Goal: Task Accomplishment & Management: Use online tool/utility

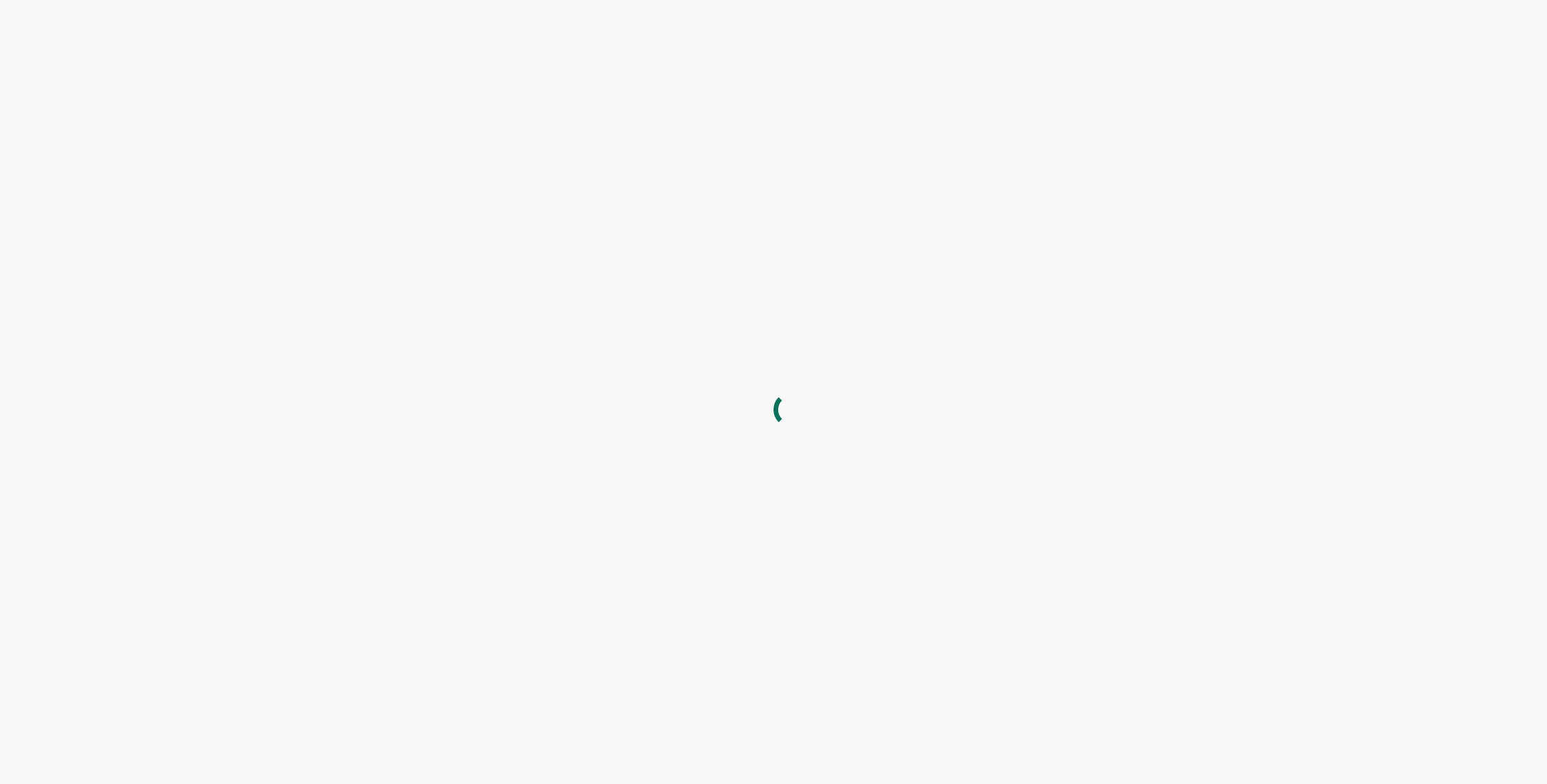
type input "[EMAIL_ADDRESS][DOMAIN_NAME]"
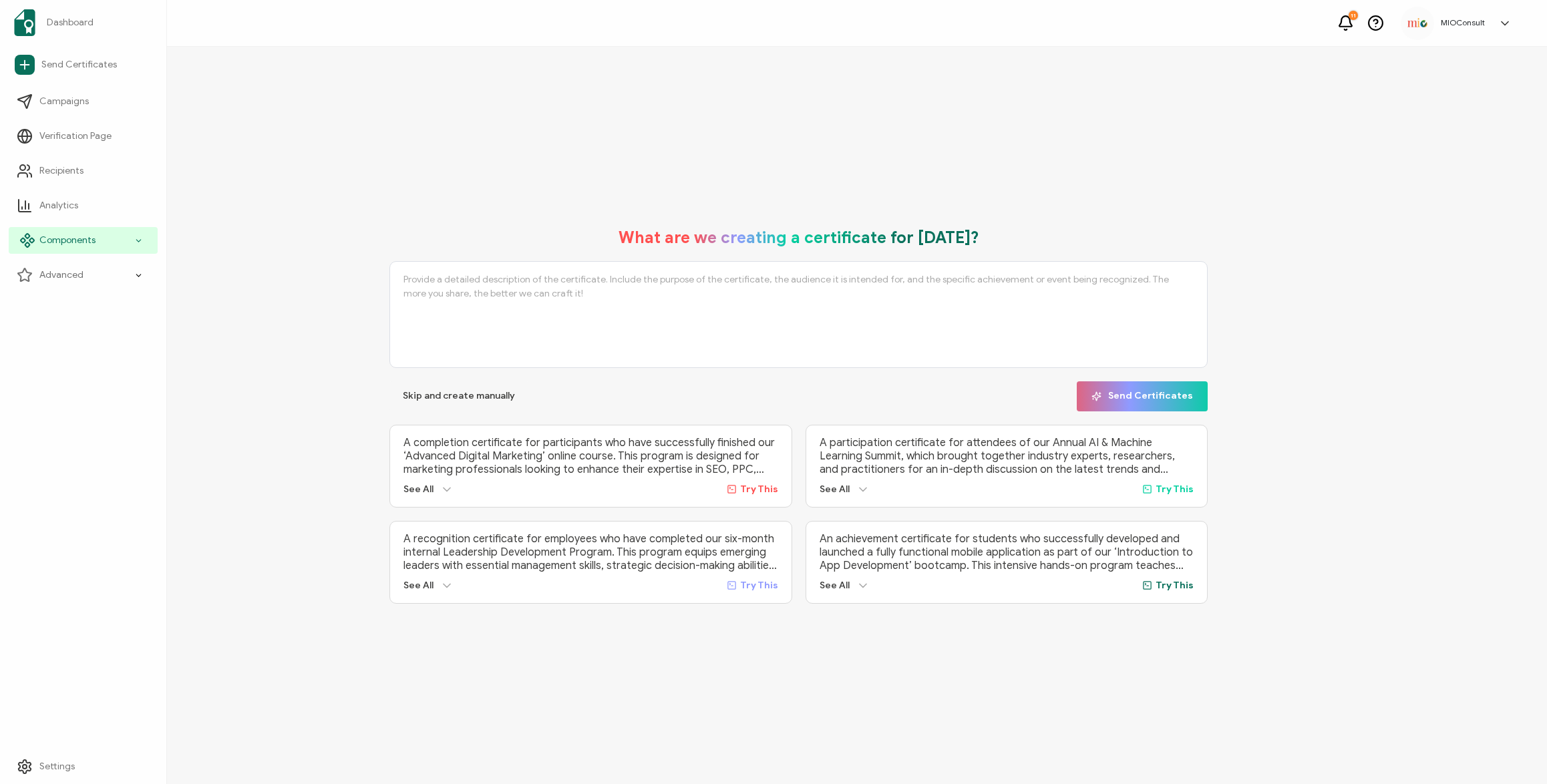
click at [134, 244] on icon at bounding box center [139, 241] width 9 height 15
click at [93, 276] on span "Credential Designs" at bounding box center [89, 275] width 82 height 14
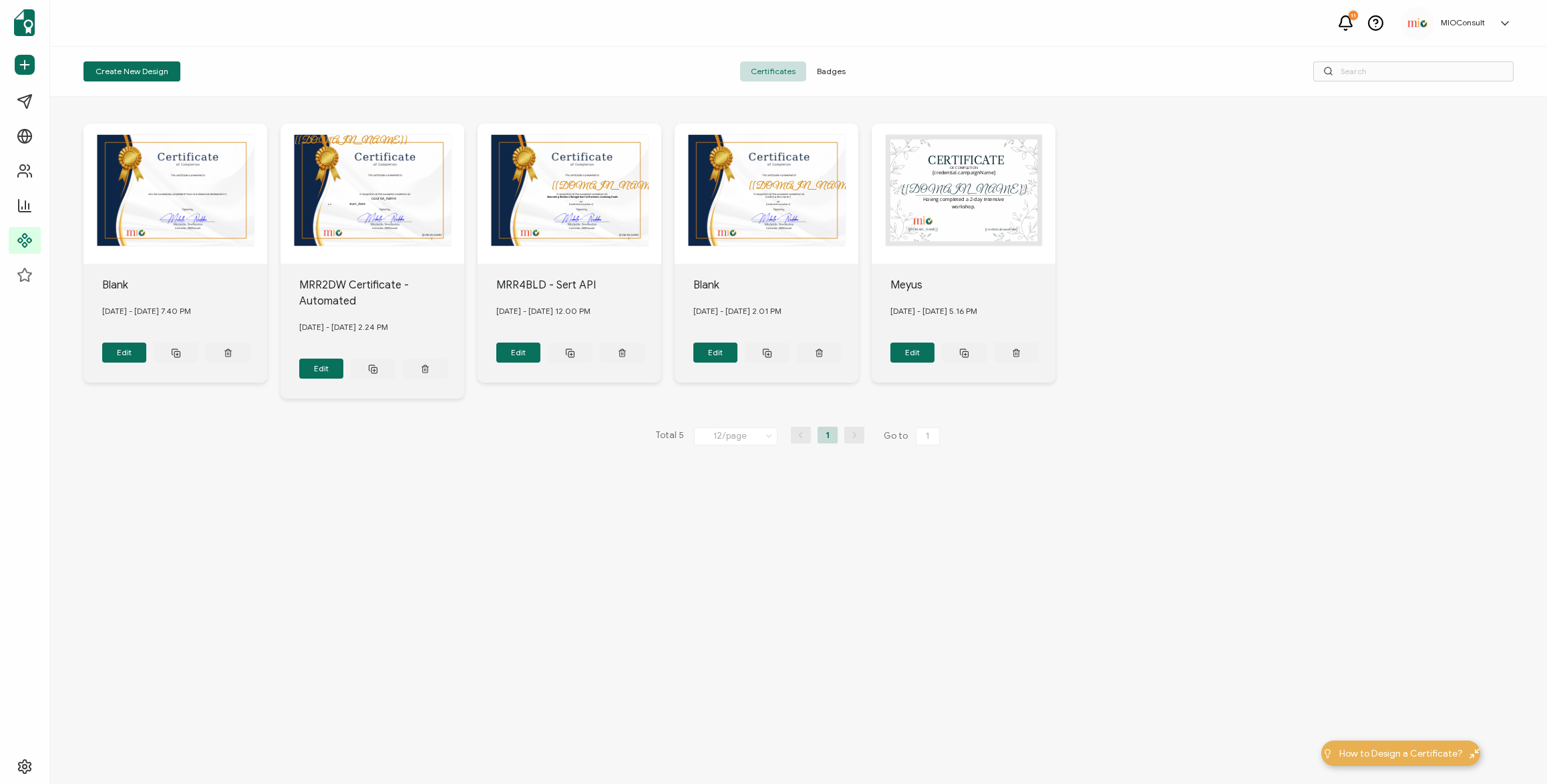
click at [583, 191] on div "[[DOMAIN_NAME]] The date the credential was issued. This will automatically upd…" at bounding box center [569, 194] width 184 height 140
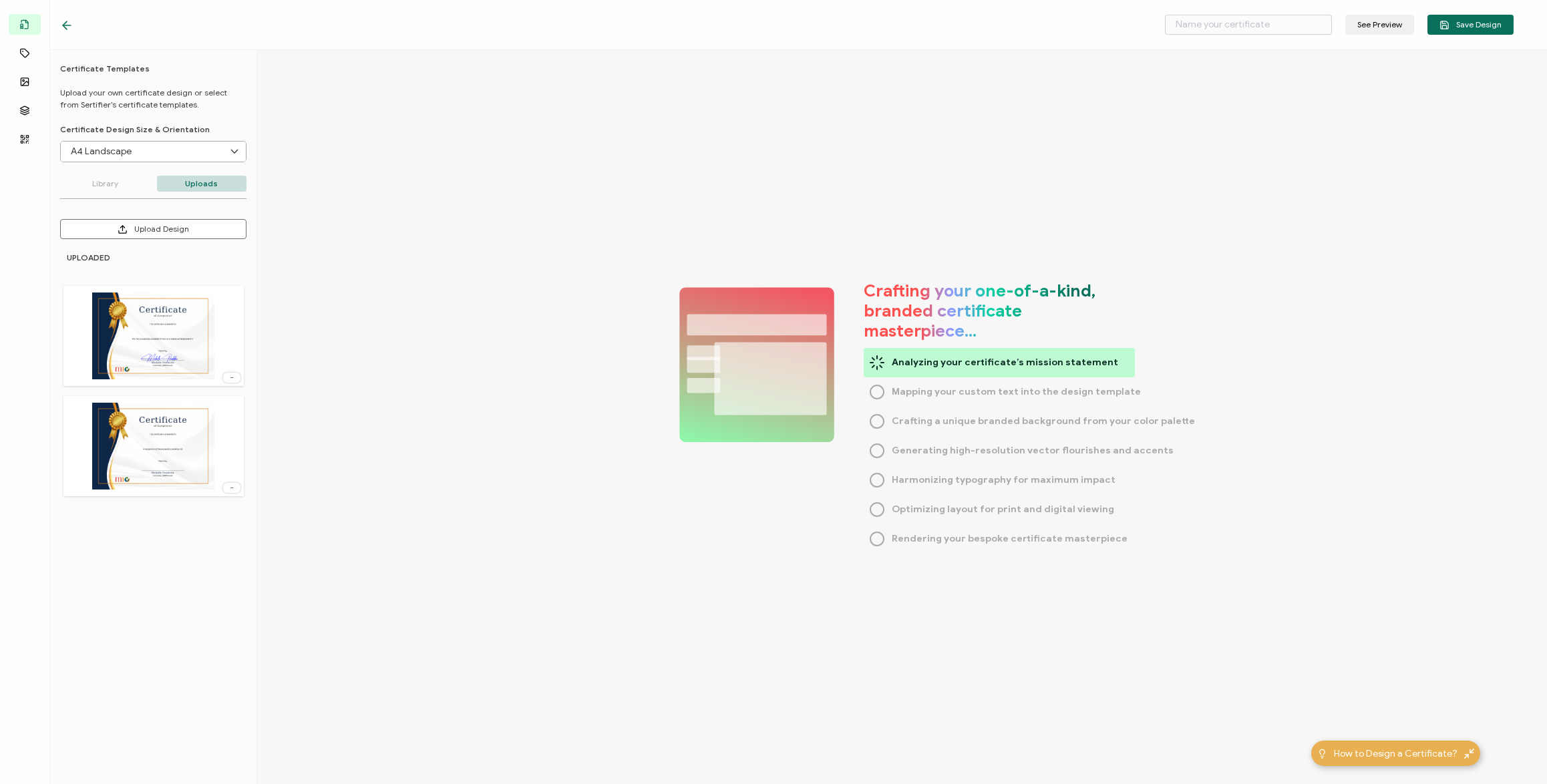
type input "MRR4BLD - Sert API"
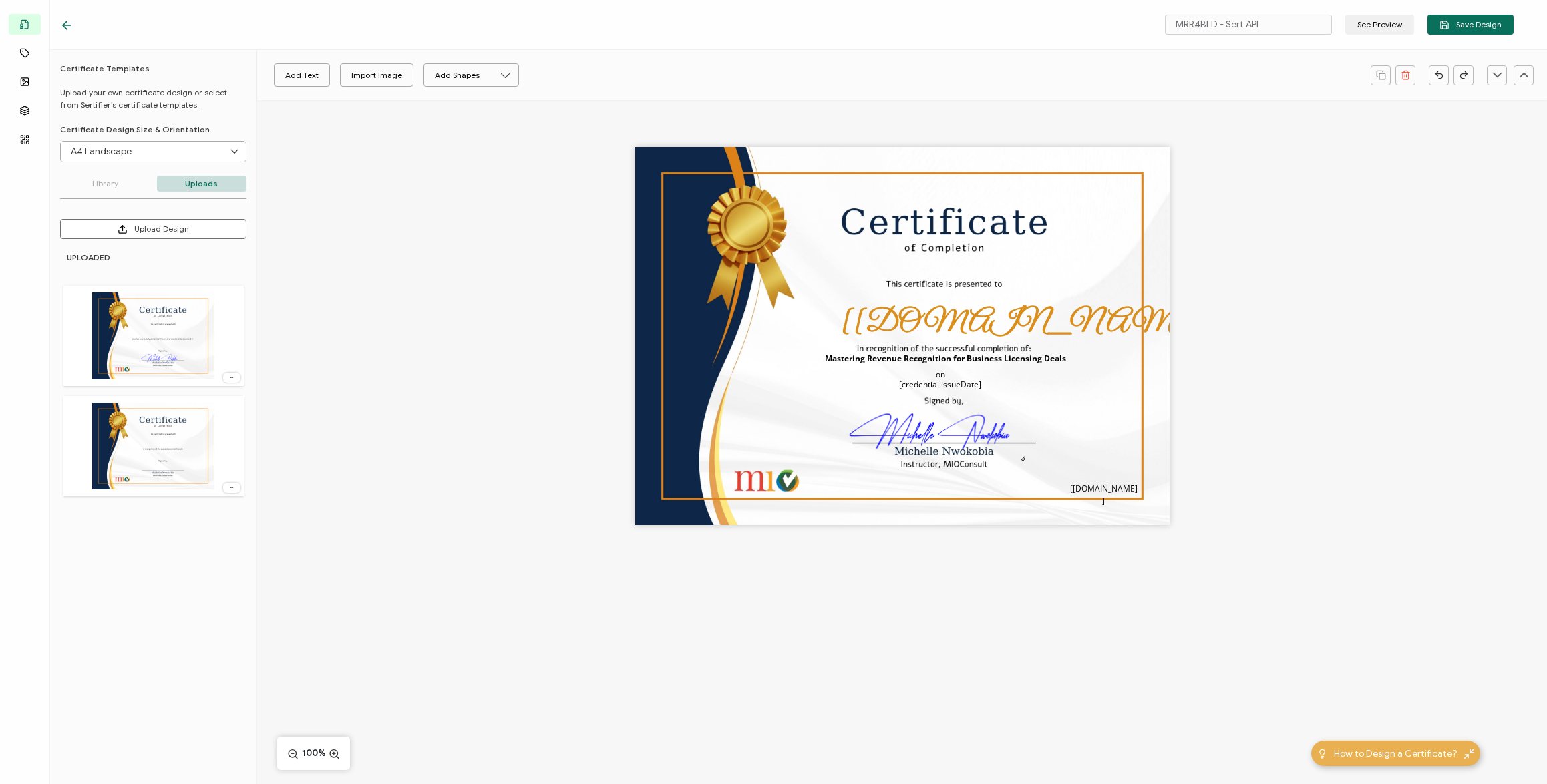
click at [1074, 222] on div "The recipient’s full name, which will be automatically filled based on the info…" at bounding box center [902, 336] width 534 height 378
click at [299, 76] on button "Add Text" at bounding box center [302, 75] width 56 height 23
drag, startPoint x: 877, startPoint y: 341, endPoint x: 1001, endPoint y: 281, distance: 137.8
click at [1001, 281] on pre "Edit this text" at bounding box center [1026, 275] width 97 height 23
click at [1001, 280] on pre "Edit this text" at bounding box center [1026, 275] width 97 height 23
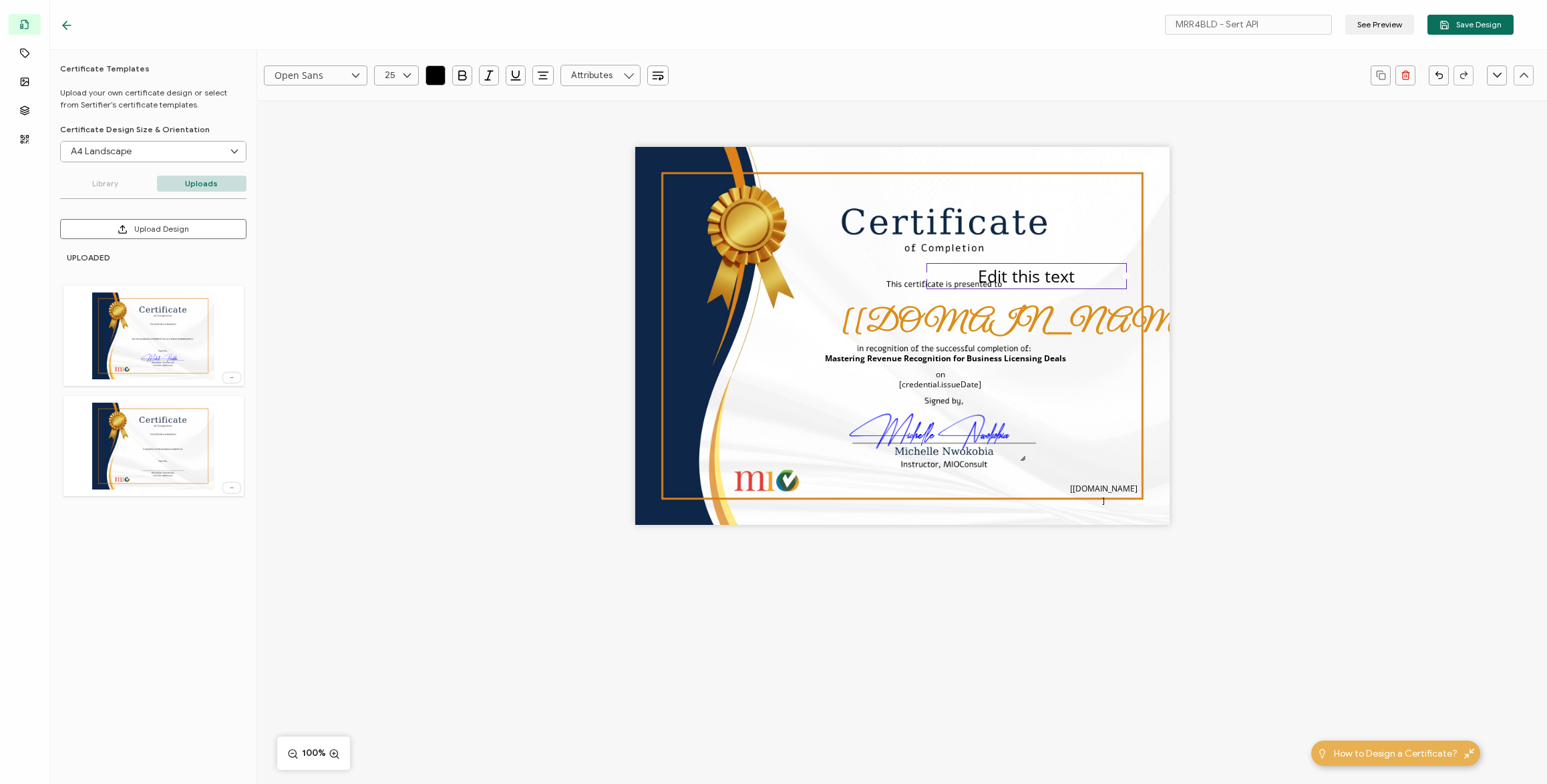
click at [626, 76] on icon at bounding box center [629, 75] width 17 height 21
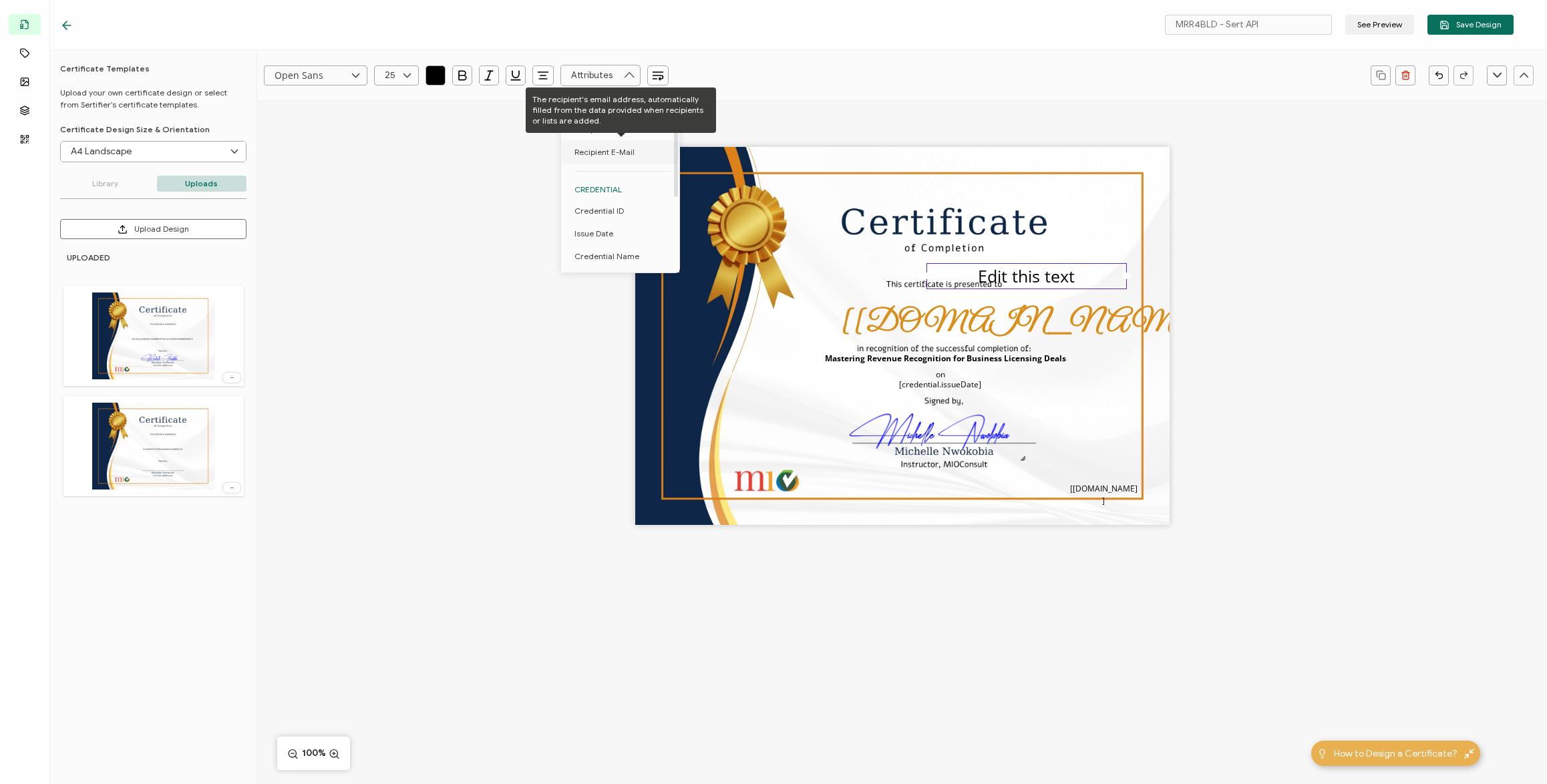
click at [607, 155] on span "Recipient E-Mail" at bounding box center [604, 152] width 60 height 23
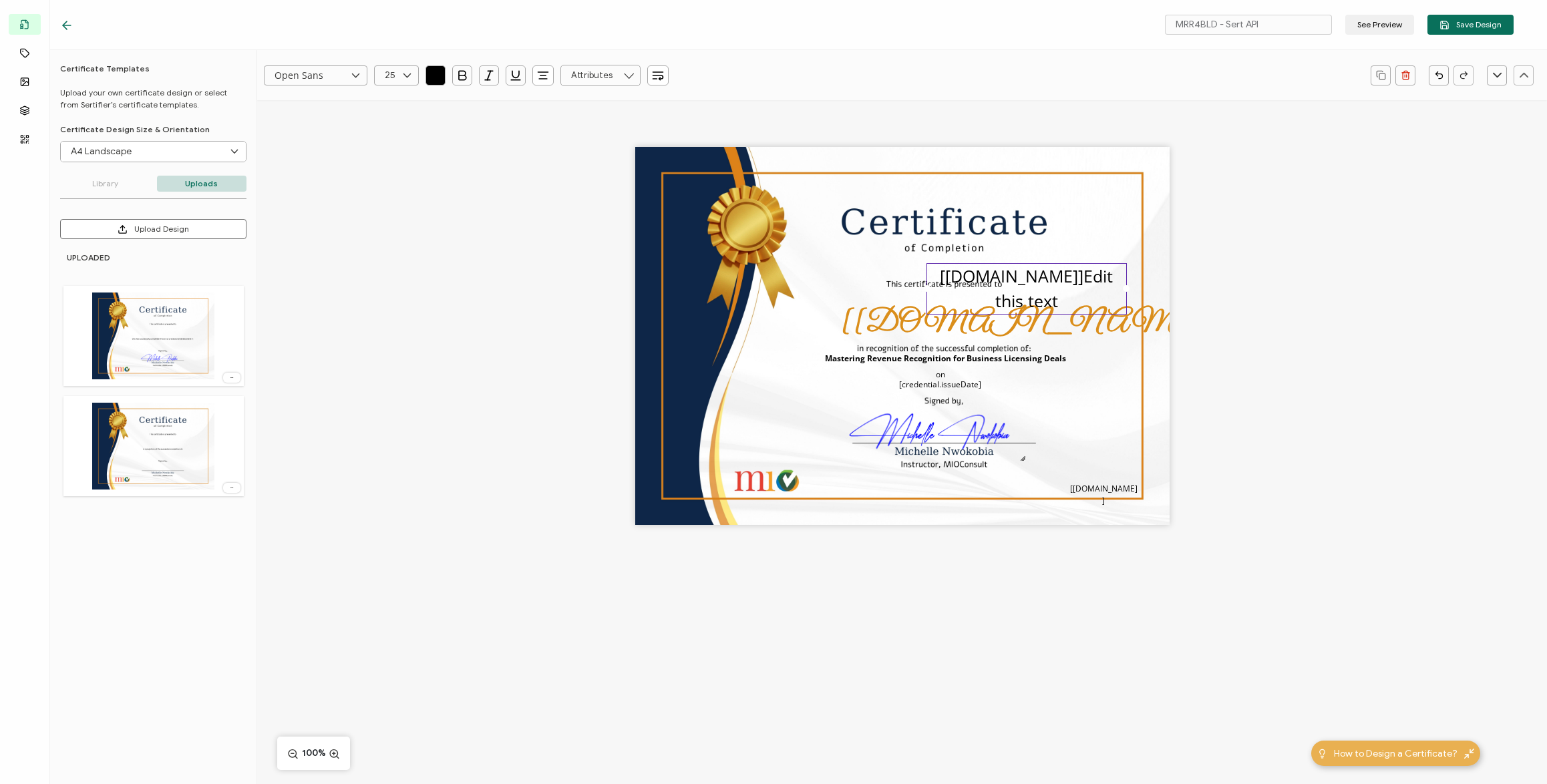
drag, startPoint x: 1059, startPoint y: 272, endPoint x: 1056, endPoint y: 304, distance: 32.1
click at [1056, 304] on div "[[DOMAIN_NAME]]Edit this text" at bounding box center [1026, 289] width 200 height 52
drag, startPoint x: 1079, startPoint y: 278, endPoint x: 1071, endPoint y: 276, distance: 8.2
click at [1071, 276] on div "Edit this text" at bounding box center [1026, 277] width 200 height 27
drag, startPoint x: 1081, startPoint y: 276, endPoint x: 978, endPoint y: 268, distance: 103.3
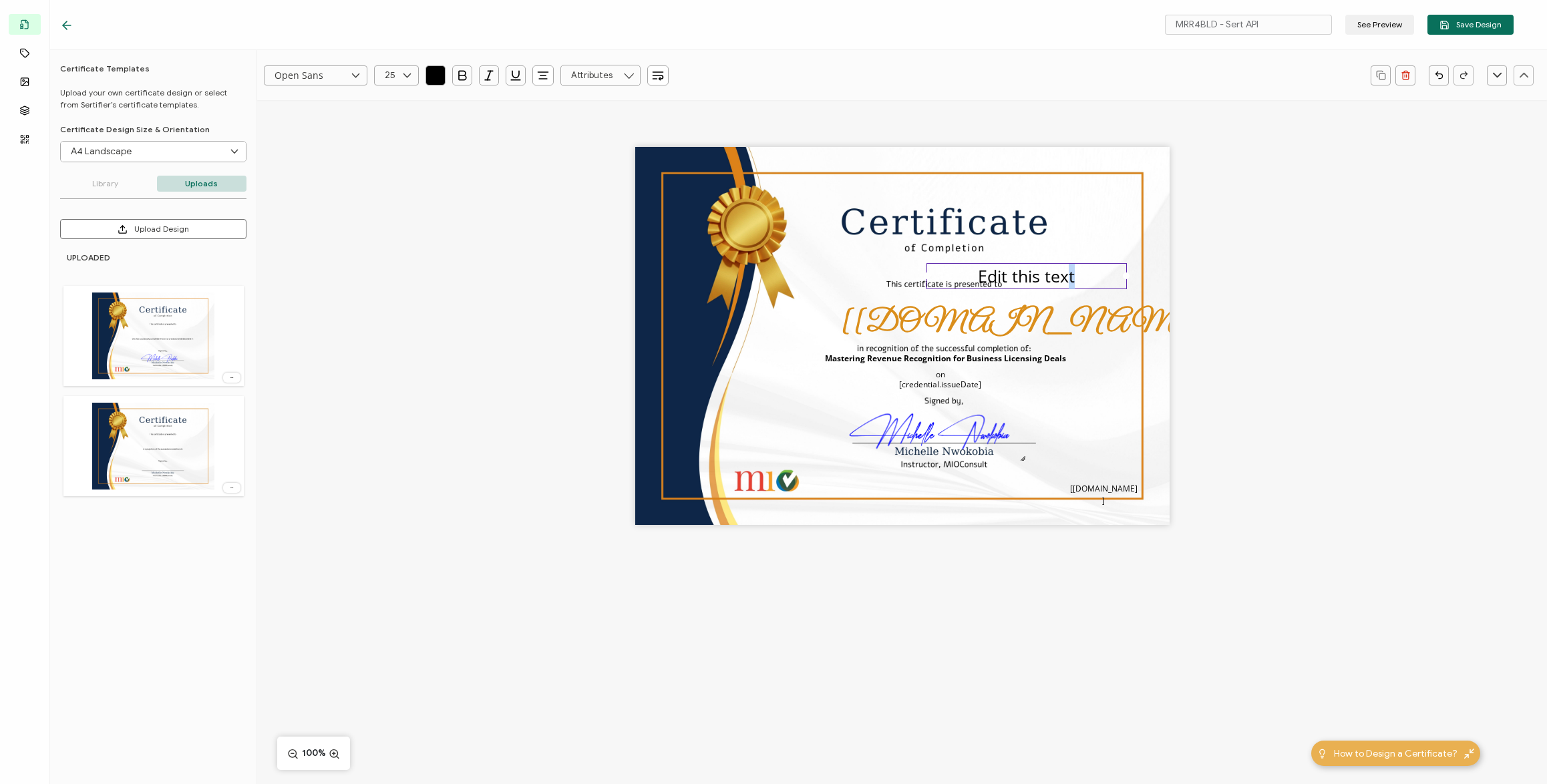
click at [978, 268] on div "Edit this text" at bounding box center [1026, 277] width 200 height 27
drag, startPoint x: 979, startPoint y: 276, endPoint x: 1080, endPoint y: 282, distance: 101.2
click at [1080, 282] on div "Edit this text" at bounding box center [1026, 277] width 200 height 27
click at [602, 76] on input "text" at bounding box center [600, 75] width 80 height 21
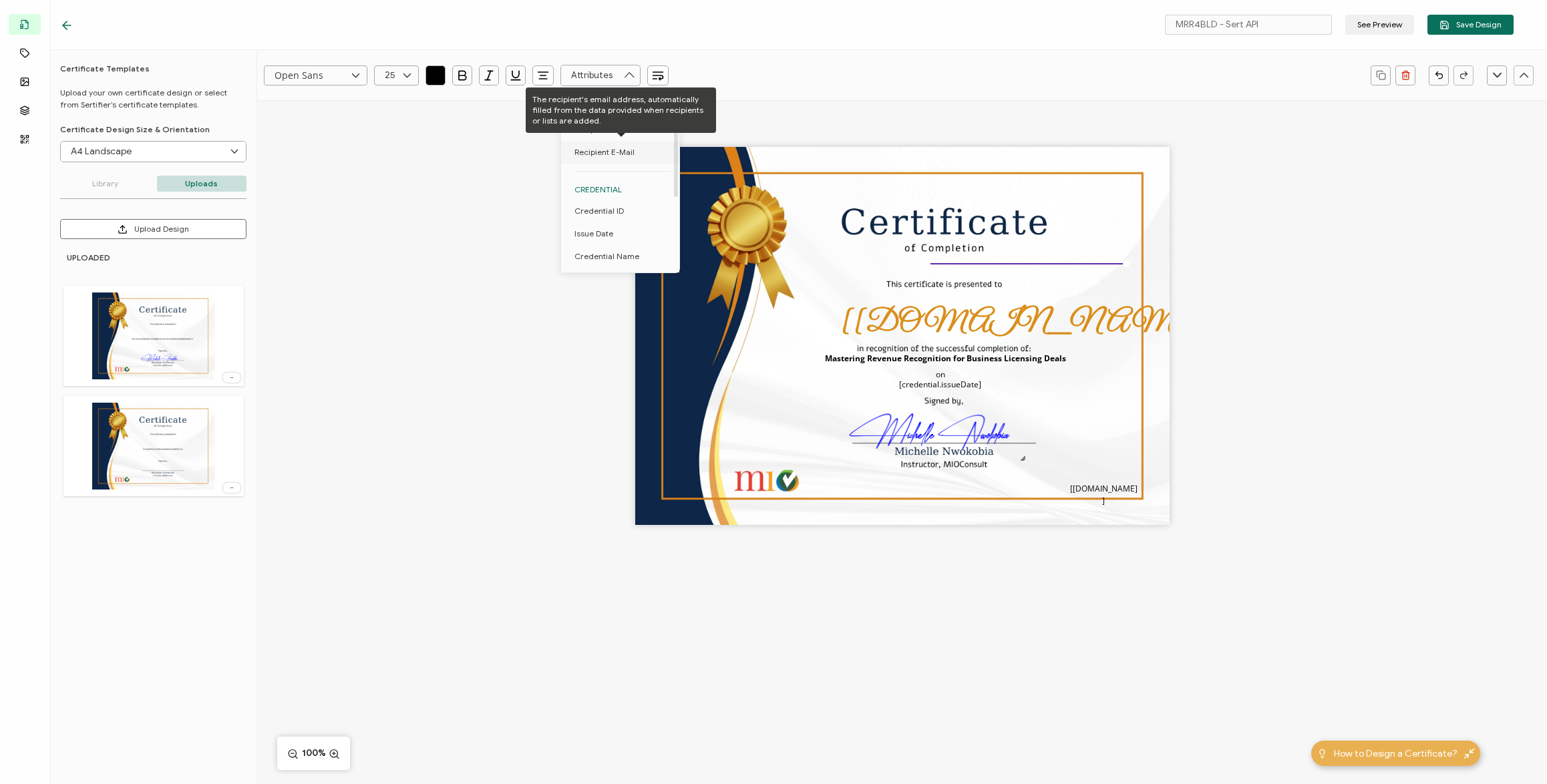
click at [611, 155] on span "Recipient E-Mail" at bounding box center [604, 152] width 60 height 23
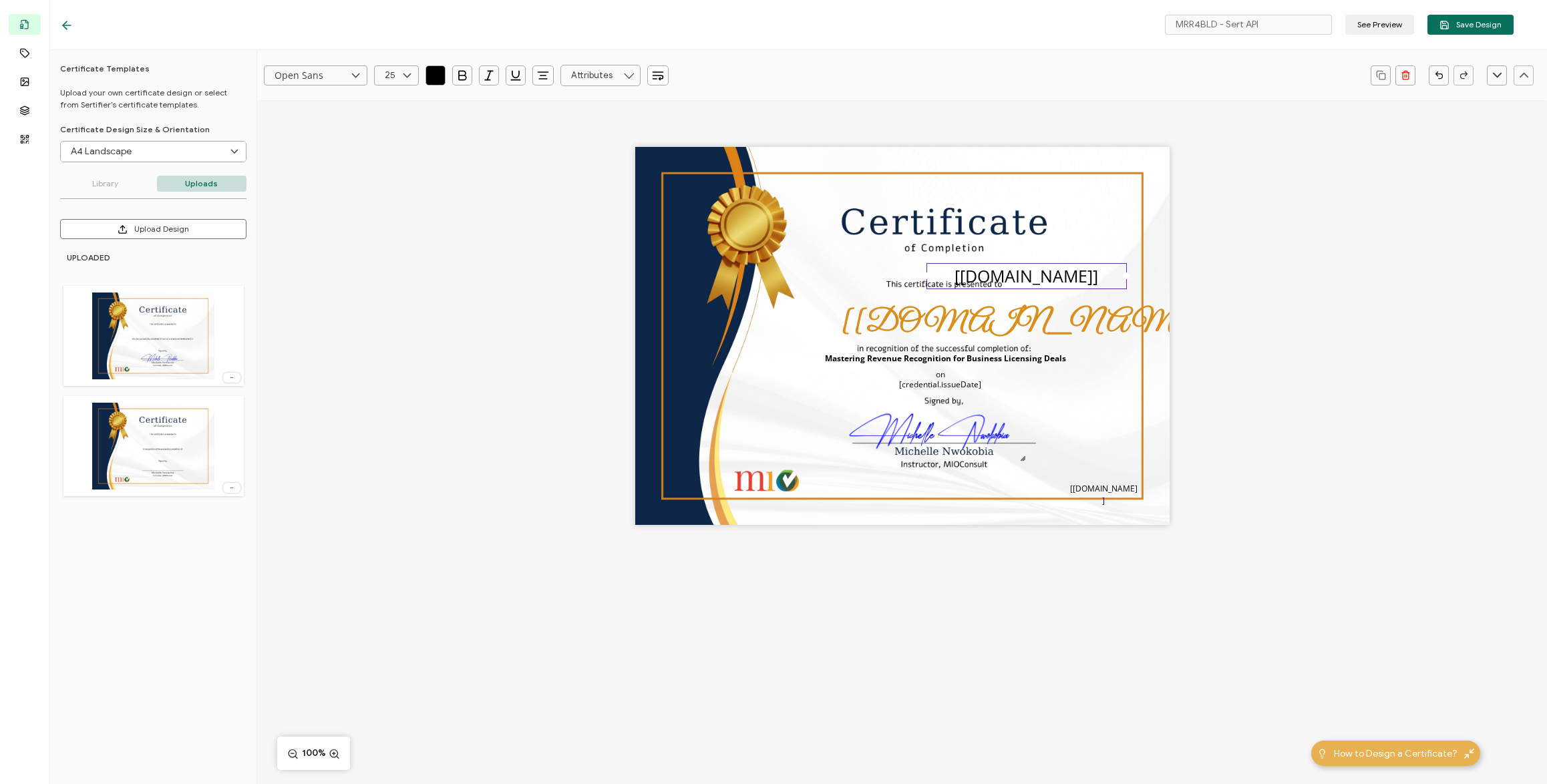
click at [628, 80] on icon at bounding box center [629, 75] width 17 height 21
click at [744, 128] on div "The recipient’s full name, which will be automatically filled based on the info…" at bounding box center [902, 359] width 1290 height 518
click at [1057, 280] on pre "[[DOMAIN_NAME]]" at bounding box center [1026, 275] width 143 height 23
click at [1440, 80] on icon "button" at bounding box center [1439, 74] width 10 height 10
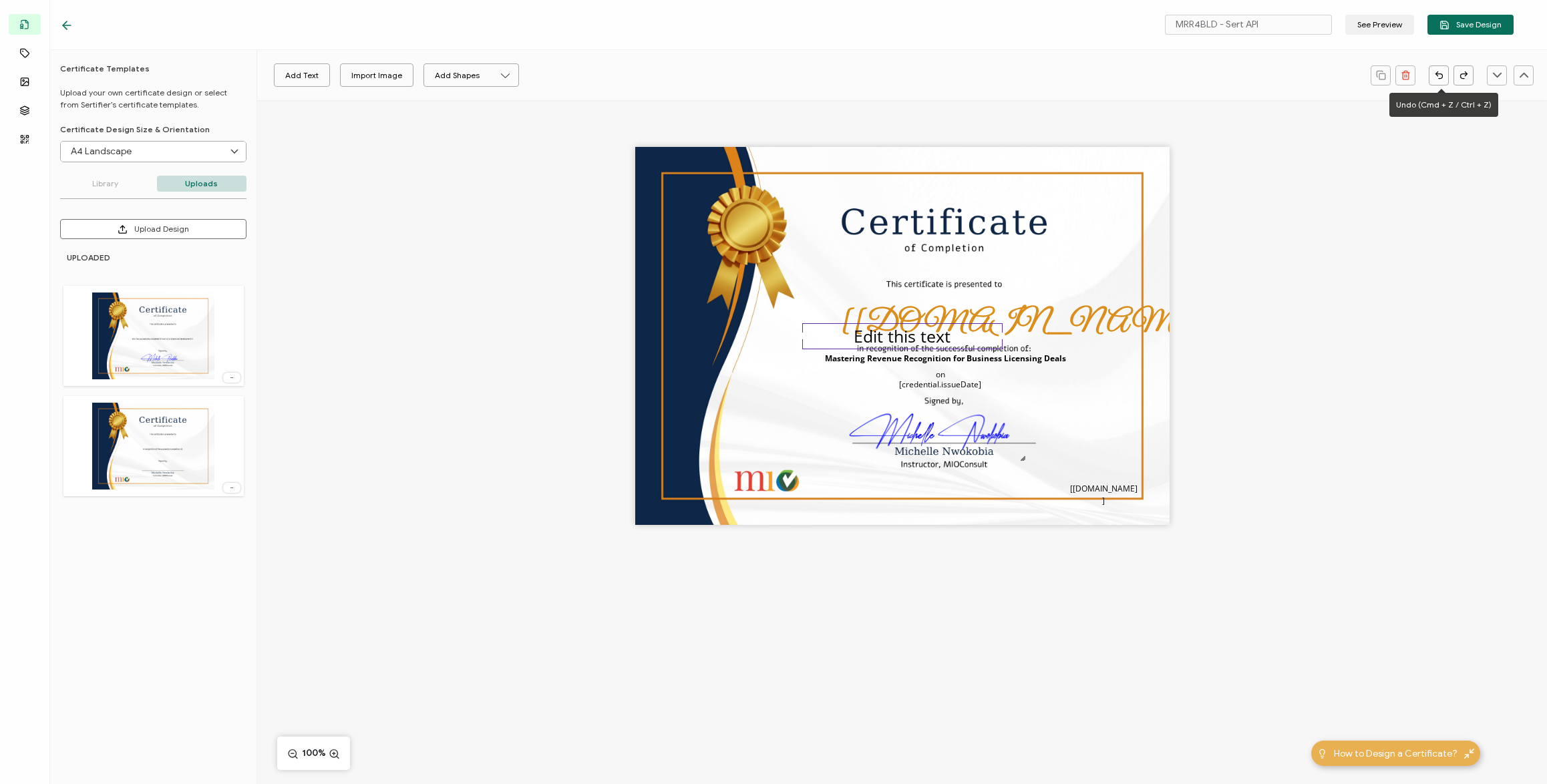
click at [1439, 80] on button "button" at bounding box center [1439, 75] width 20 height 20
click at [59, 26] on div "MRR4BLD - Sert API See Preview Save Design" at bounding box center [787, 25] width 1521 height 50
click at [66, 22] on icon at bounding box center [65, 25] width 4 height 8
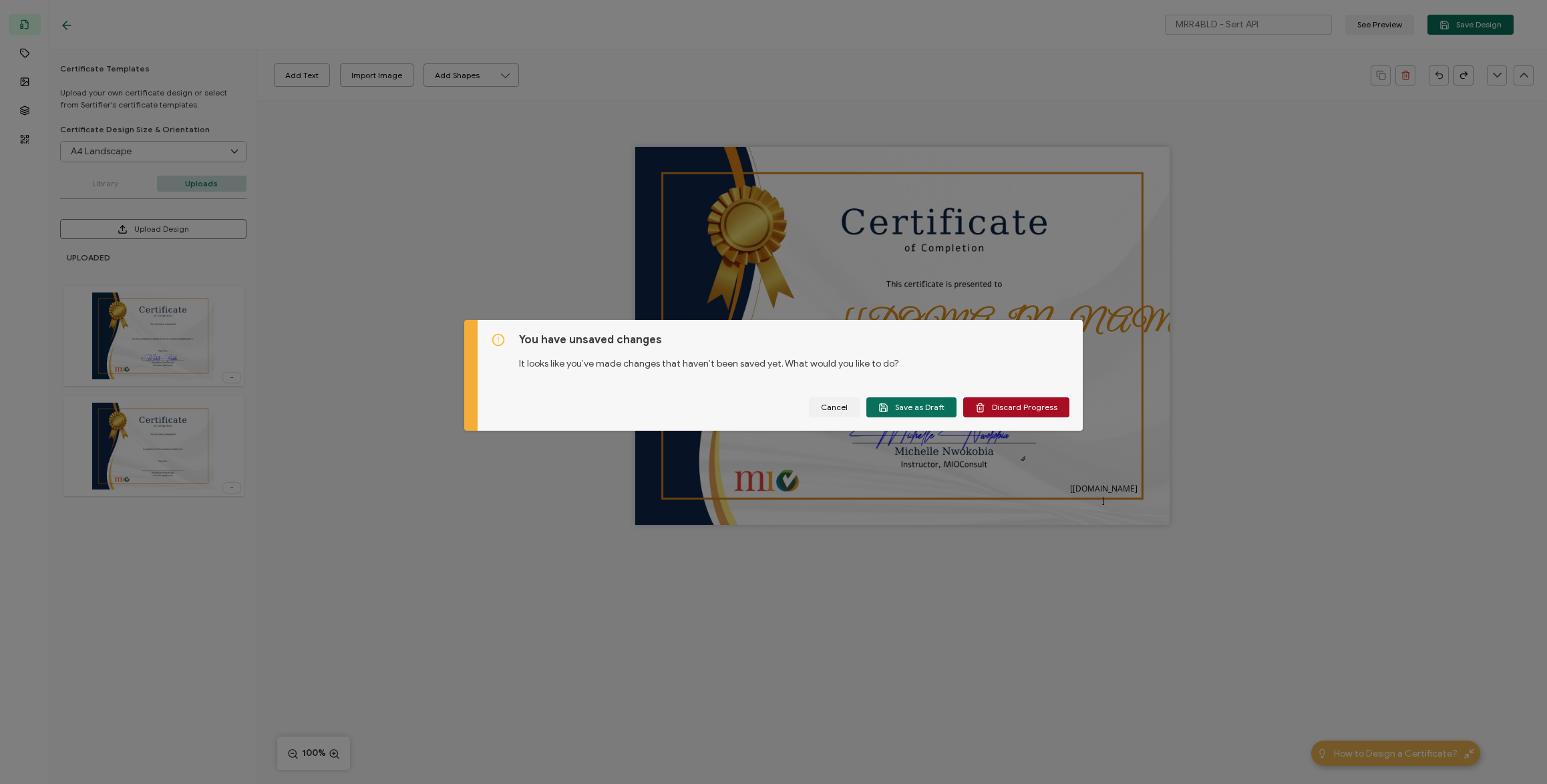
click at [886, 268] on div "You have unsaved changes It looks like you’ve made changes that haven’t been sa…" at bounding box center [773, 392] width 1547 height 784
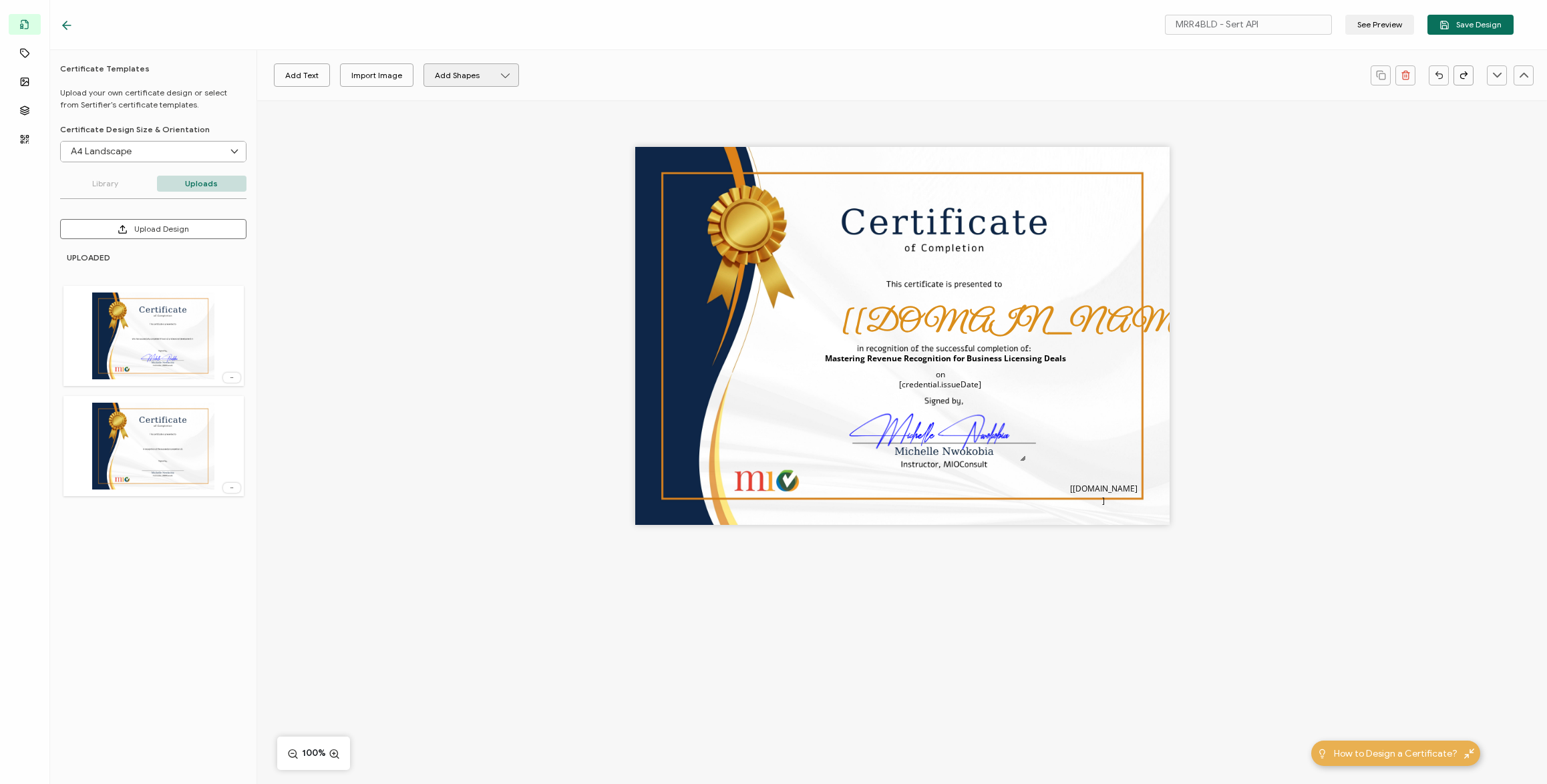
click at [500, 70] on icon at bounding box center [506, 76] width 12 height 12
click at [944, 332] on pre "[[DOMAIN_NAME]]" at bounding box center [1034, 323] width 384 height 38
click at [1060, 300] on div "The recipient’s full name, which will be automatically filled based on the info…" at bounding box center [902, 336] width 534 height 378
click at [1000, 320] on pre "[[DOMAIN_NAME]]" at bounding box center [1034, 323] width 384 height 38
click at [994, 298] on div "The recipient’s full name, which will be automatically filled based on the info…" at bounding box center [902, 336] width 534 height 378
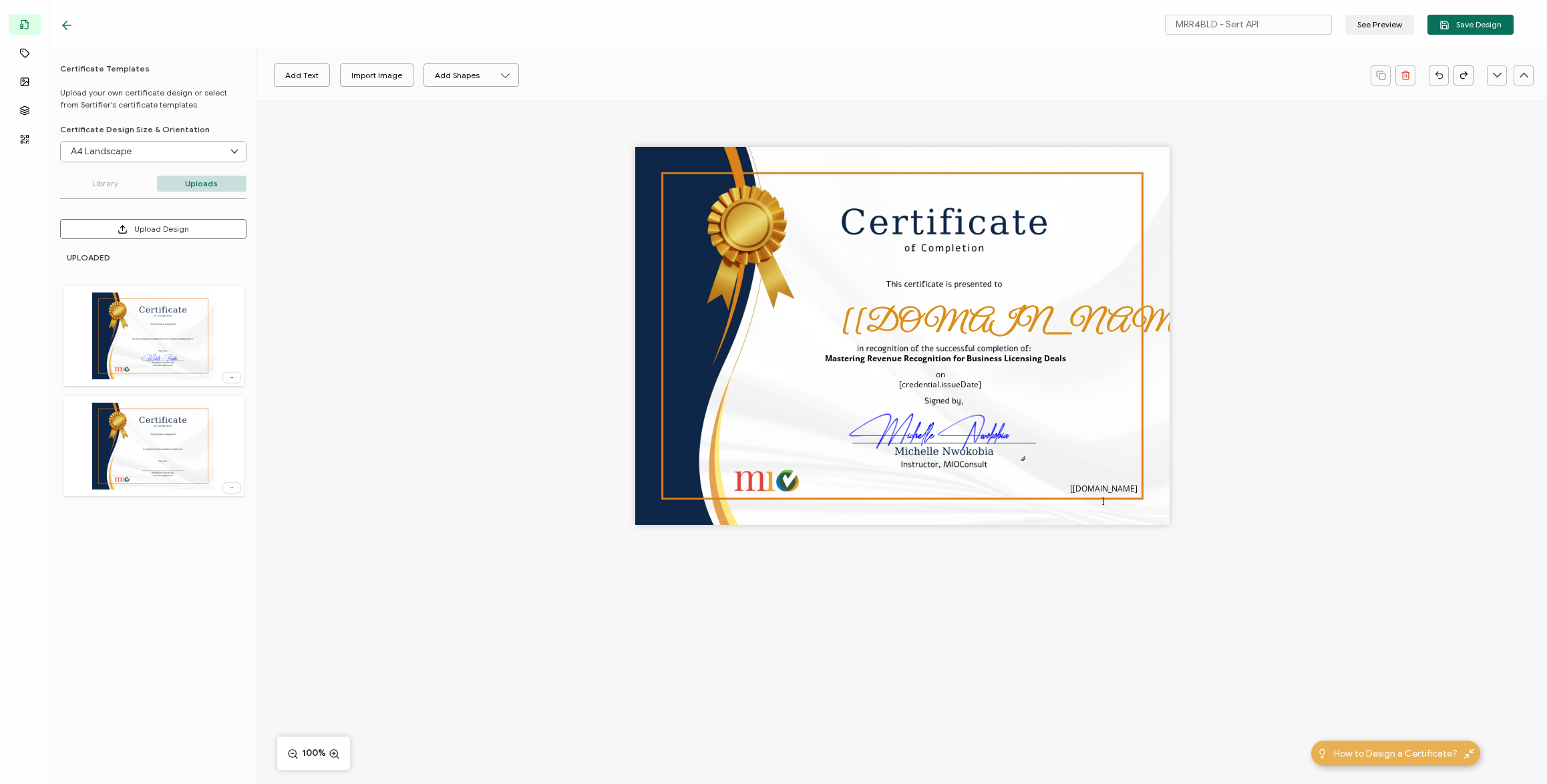
click at [1070, 293] on div "The recipient’s full name, which will be automatically filled based on the info…" at bounding box center [902, 336] width 534 height 378
click at [970, 308] on pre "[[DOMAIN_NAME]]" at bounding box center [1034, 323] width 384 height 38
click at [952, 389] on pre "[credential.issueDate]" at bounding box center [940, 384] width 82 height 11
click at [955, 388] on pre "[credential.issueDate]" at bounding box center [940, 384] width 82 height 11
click at [1079, 240] on div "[[DOMAIN_NAME]] [credential.issueDate] on Mastering Revenue Recognition for Bus…" at bounding box center [902, 336] width 534 height 378
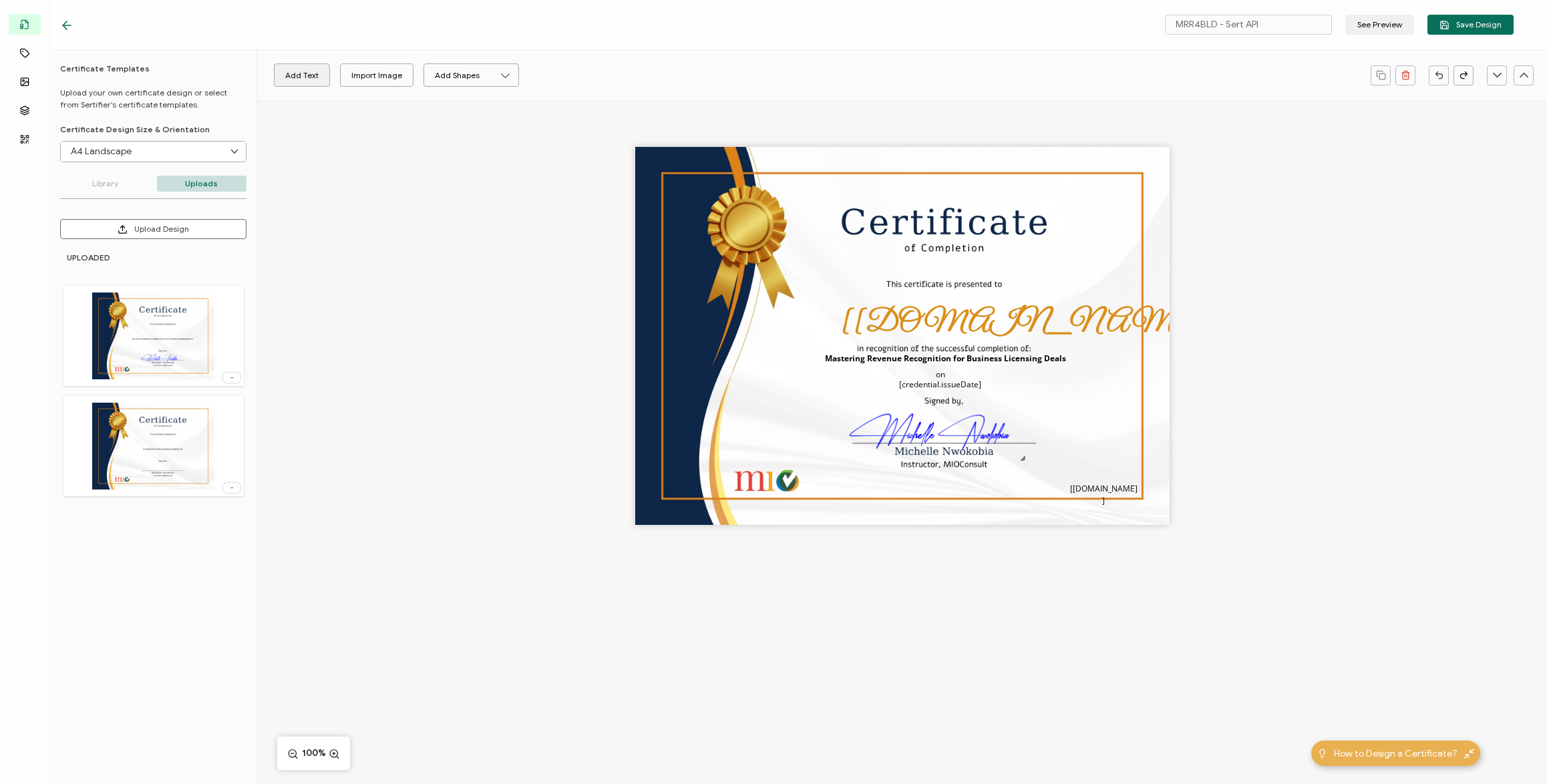
click at [307, 76] on button "Add Text" at bounding box center [302, 75] width 56 height 23
click at [889, 338] on pre "Edit this text" at bounding box center [901, 336] width 97 height 23
click at [630, 72] on icon at bounding box center [629, 75] width 17 height 21
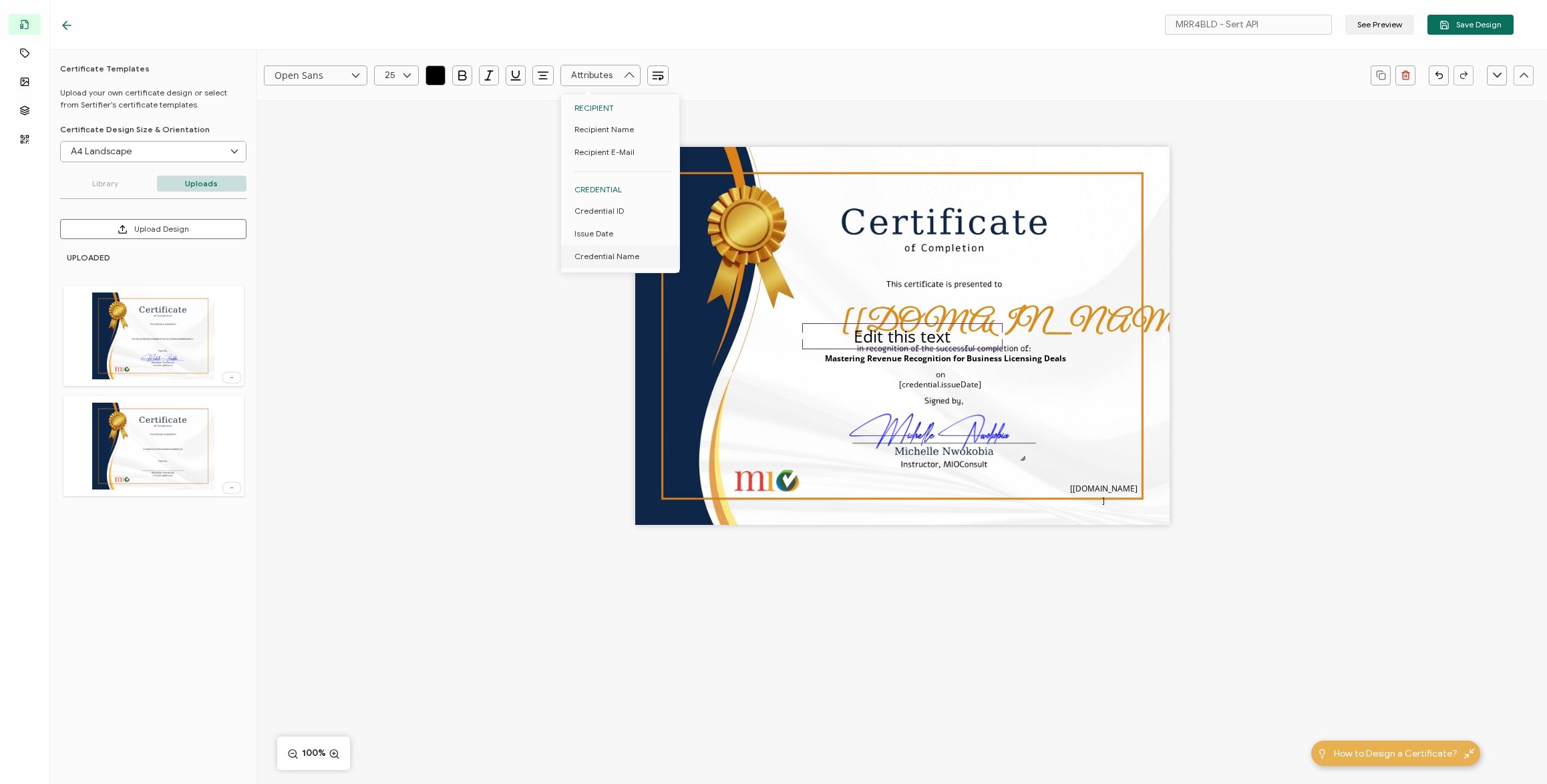
click at [1293, 228] on div "[[DOMAIN_NAME]] [credential.issueDate] on Mastering Revenue Recognition for Bus…" at bounding box center [902, 359] width 1290 height 518
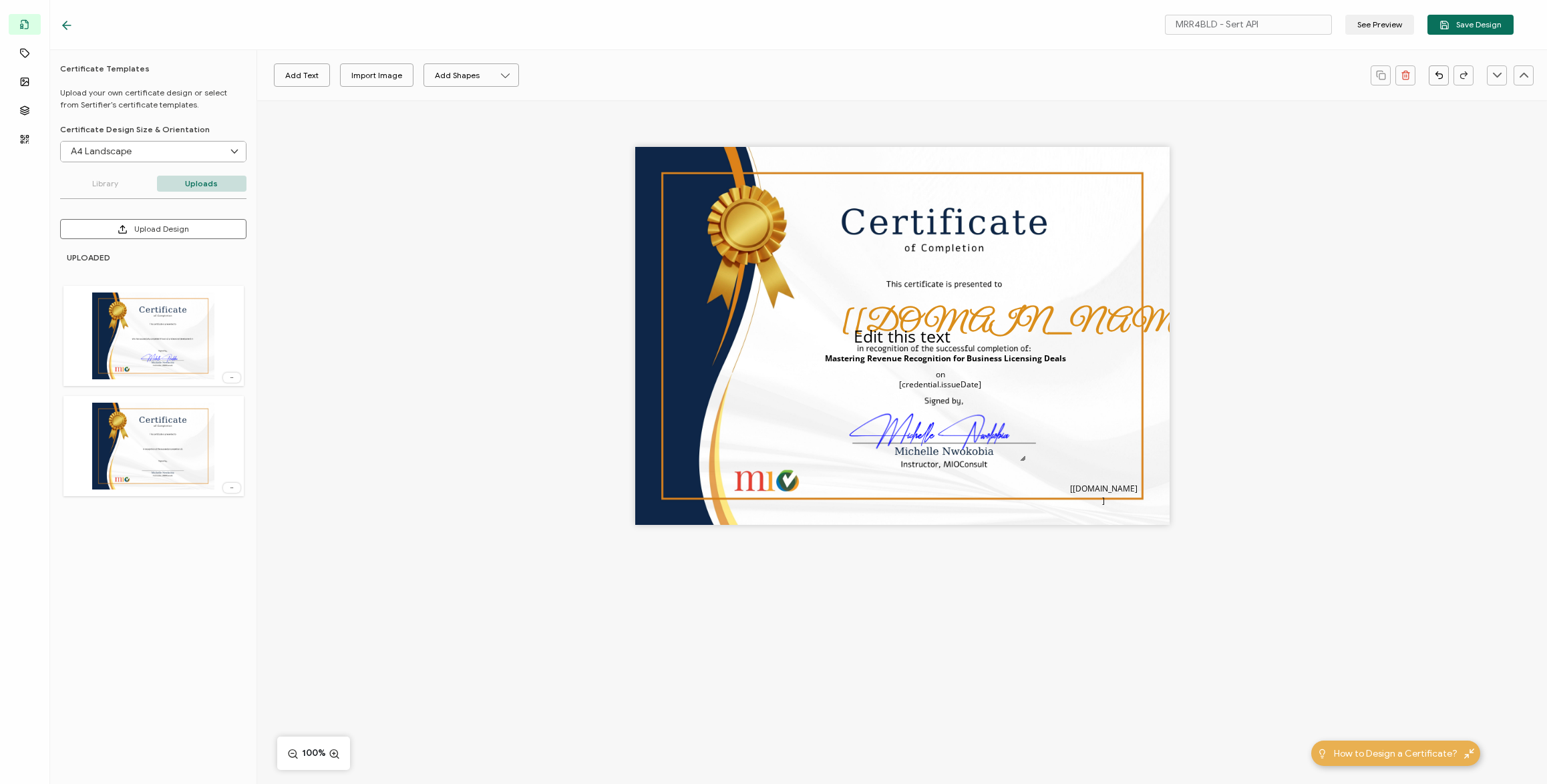
drag, startPoint x: 65, startPoint y: 26, endPoint x: 87, endPoint y: 34, distance: 23.4
click at [66, 26] on icon at bounding box center [67, 26] width 8 height 0
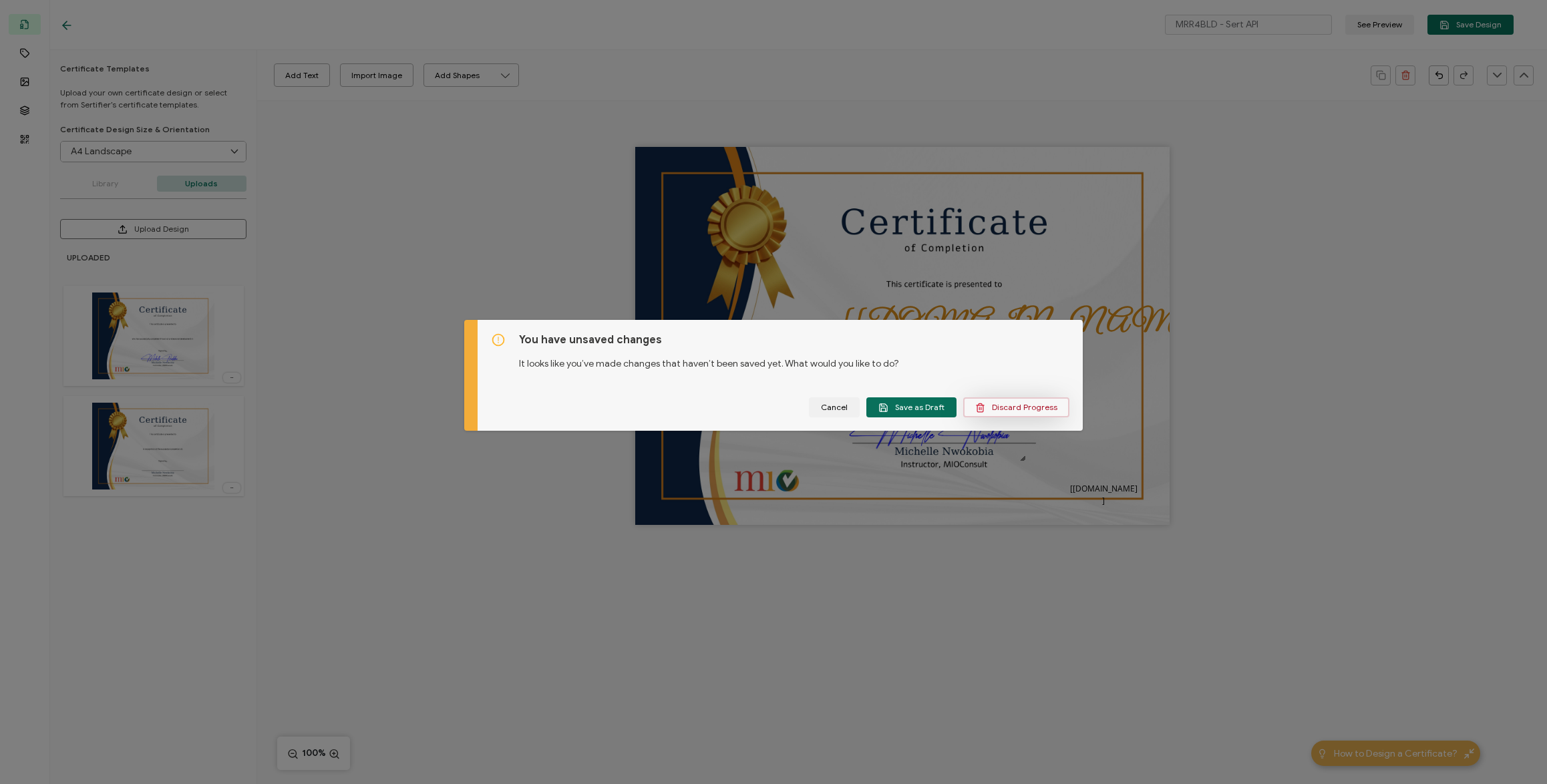
click at [1011, 408] on span "Discard Progress" at bounding box center [1016, 407] width 82 height 10
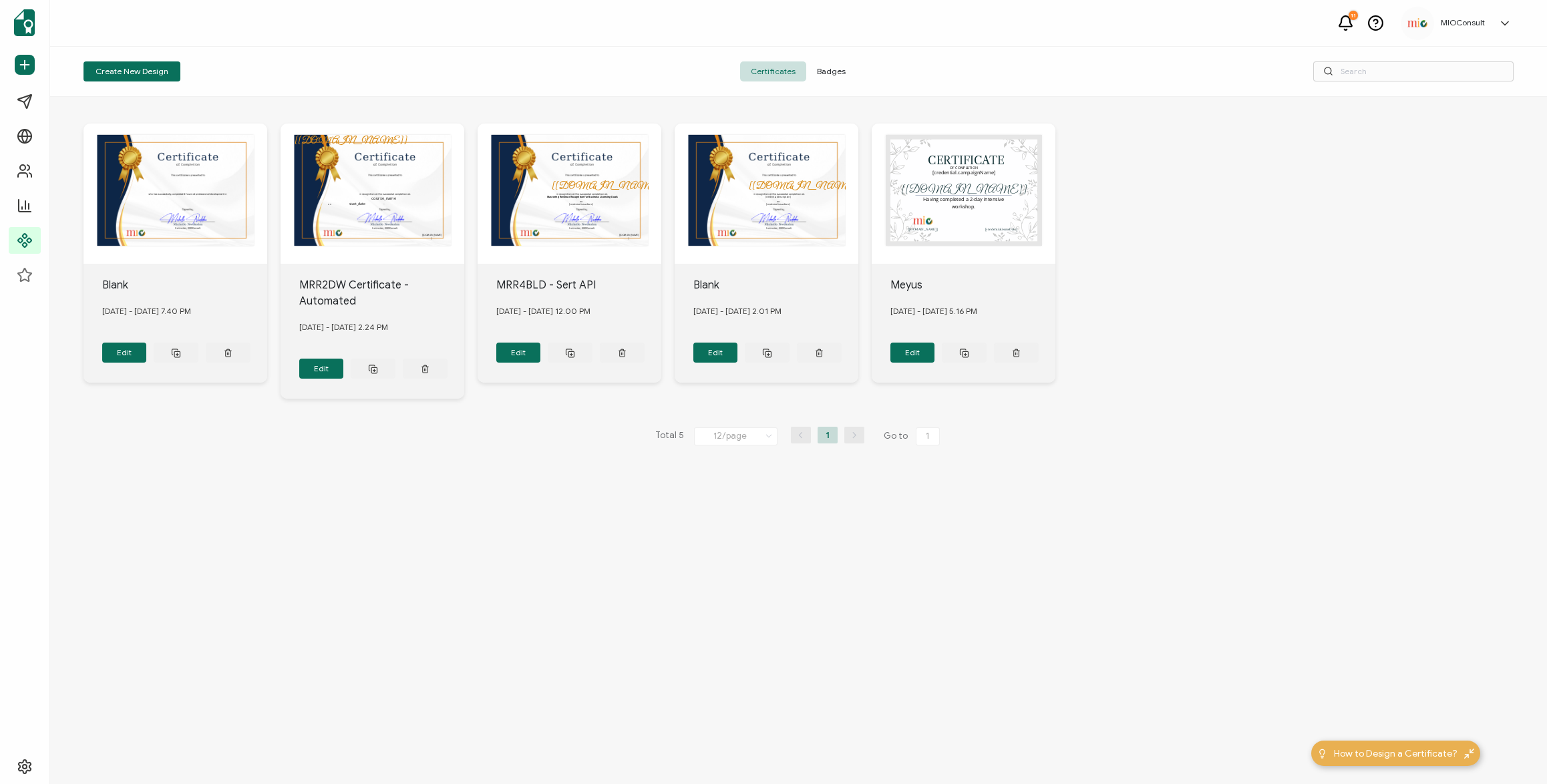
click at [1293, 448] on div "Blank [DATE] - [DATE] 7.40 PM Edit The recipient’s full name, which will be aut…" at bounding box center [799, 281] width 1431 height 370
